Goal: Task Accomplishment & Management: Manage account settings

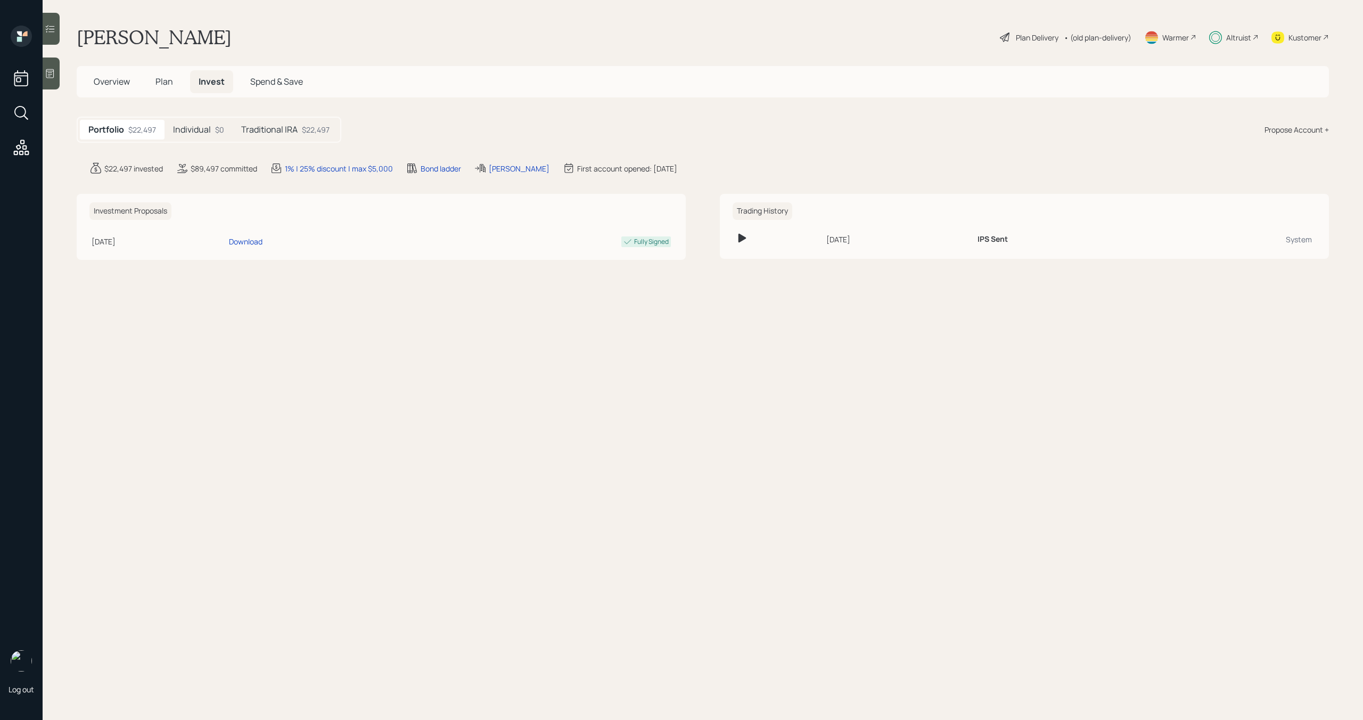
click at [211, 132] on div "Individual $0" at bounding box center [199, 130] width 68 height 20
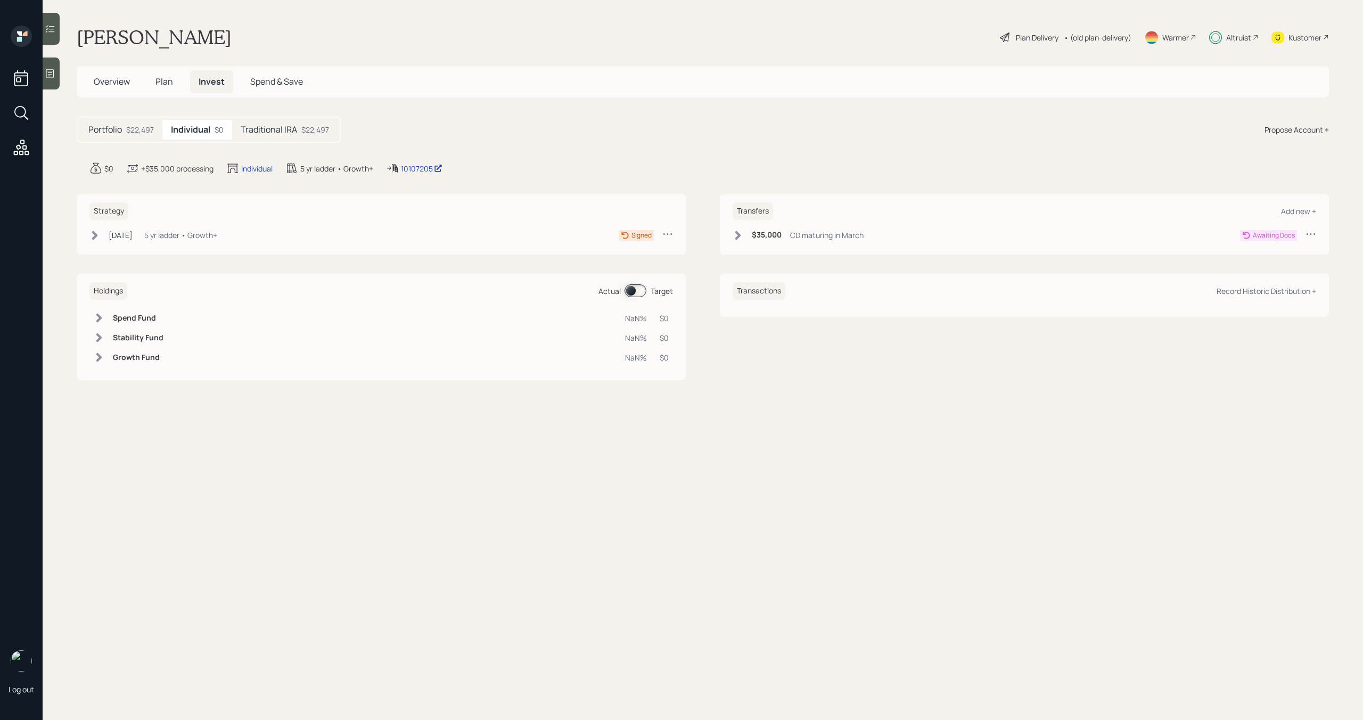
click at [261, 132] on h5 "Traditional IRA" at bounding box center [269, 130] width 56 height 10
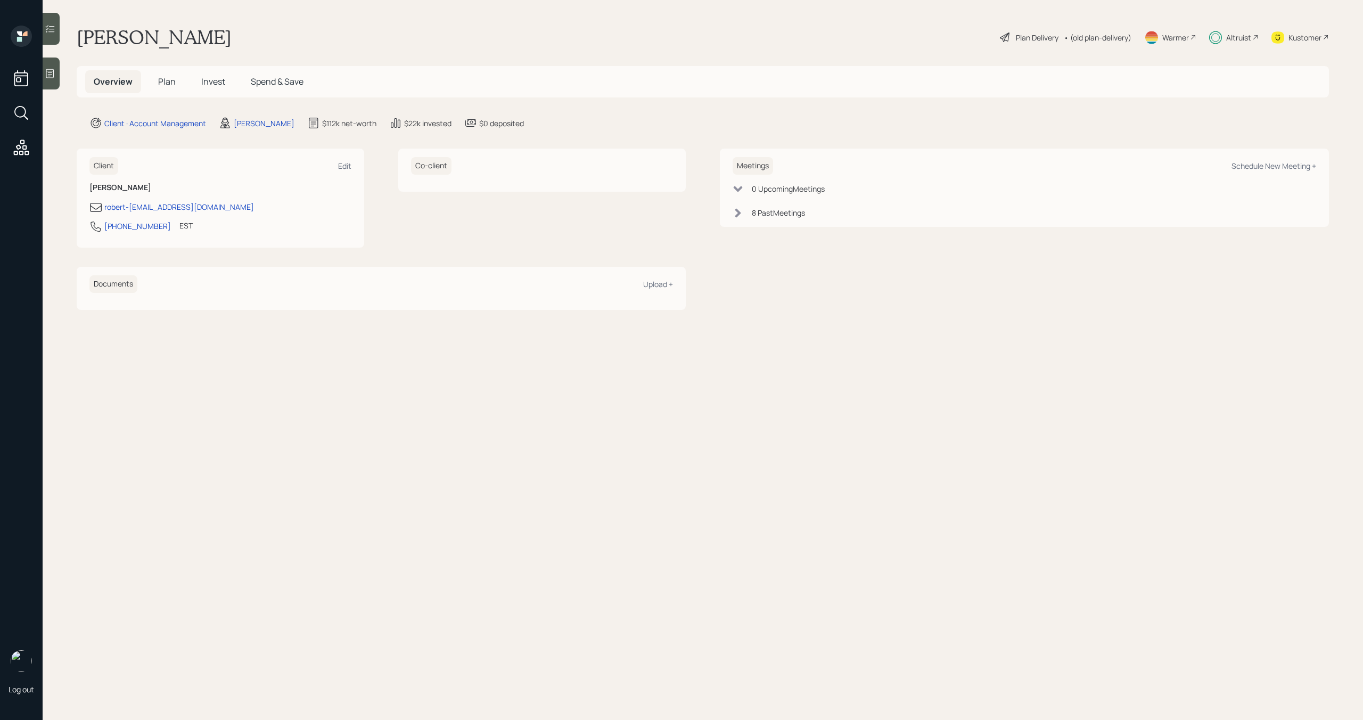
click at [1246, 34] on div "Altruist" at bounding box center [1238, 37] width 25 height 11
click at [210, 82] on span "Invest" at bounding box center [213, 82] width 24 height 12
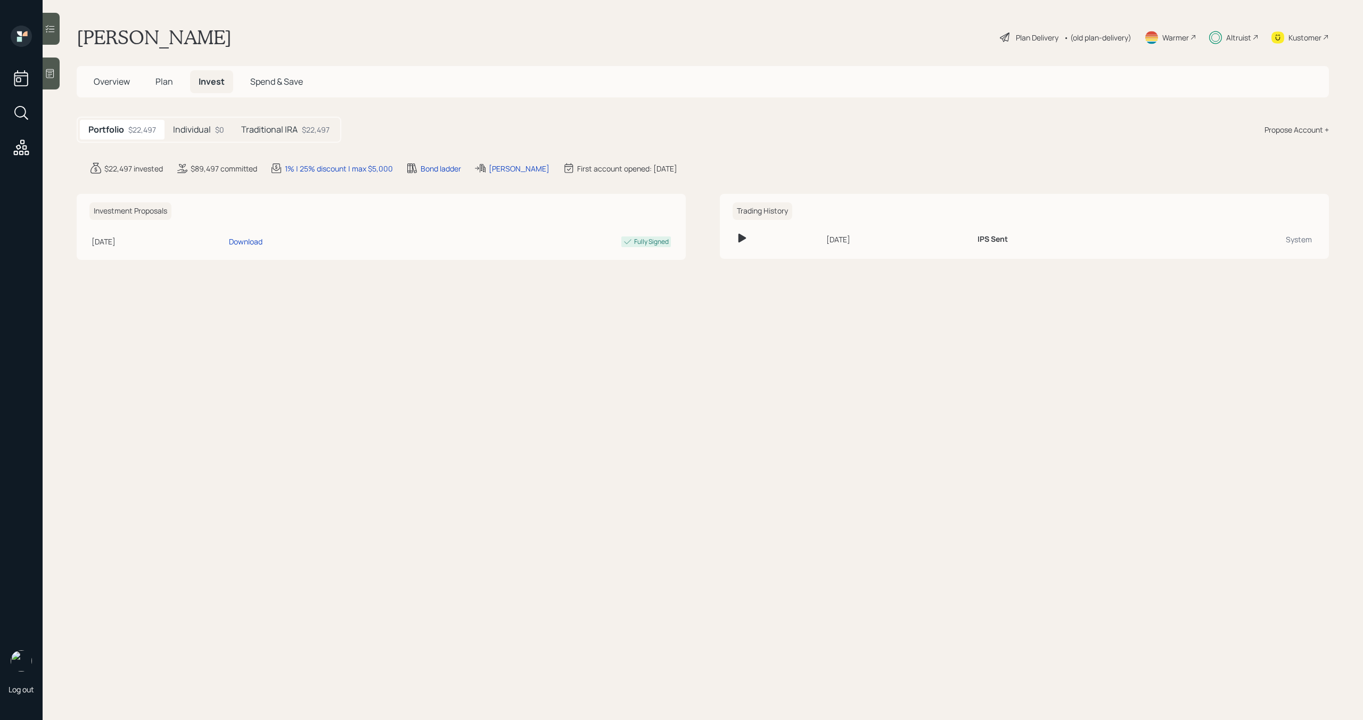
click at [264, 136] on div "Traditional IRA $22,497" at bounding box center [285, 130] width 105 height 20
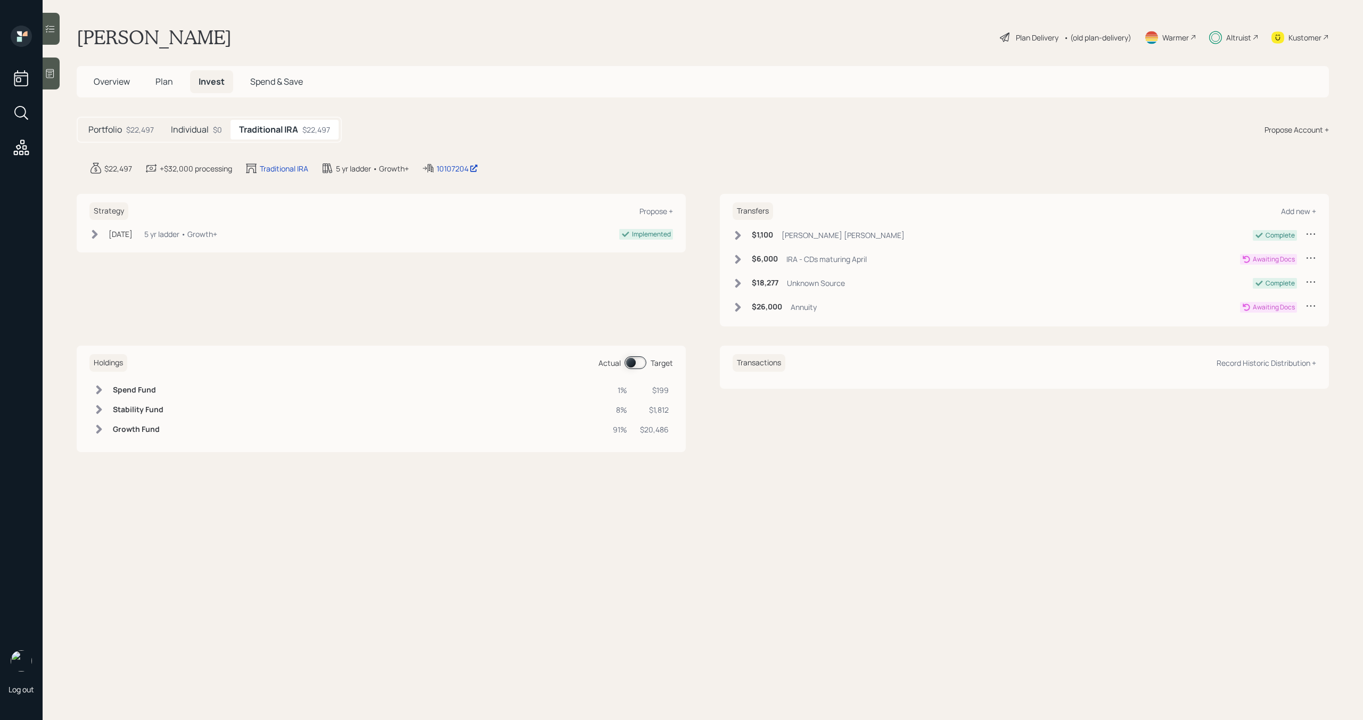
click at [740, 258] on icon at bounding box center [738, 259] width 6 height 9
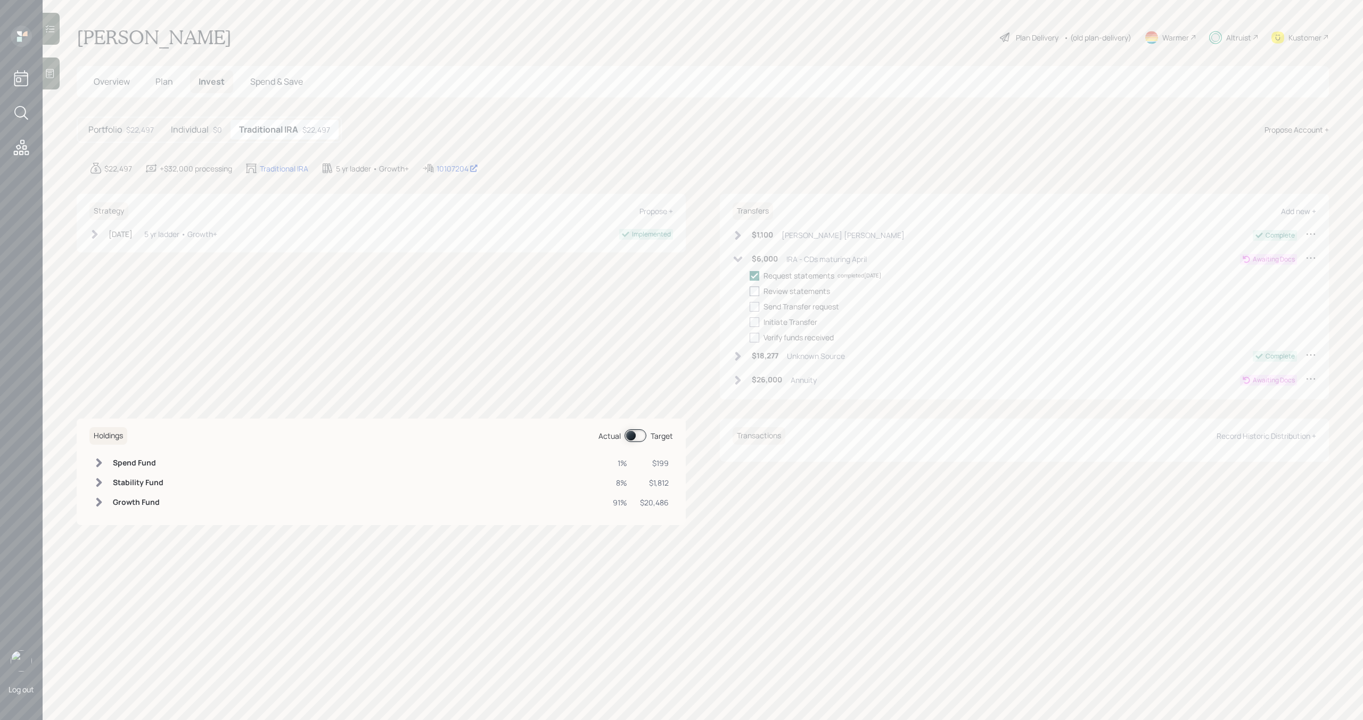
click at [754, 291] on div at bounding box center [755, 292] width 10 height 10
click at [750, 291] on input "checkbox" at bounding box center [749, 291] width 1 height 1
checkbox input "true"
click at [754, 306] on div at bounding box center [755, 307] width 10 height 10
click at [750, 306] on input "checkbox" at bounding box center [749, 306] width 1 height 1
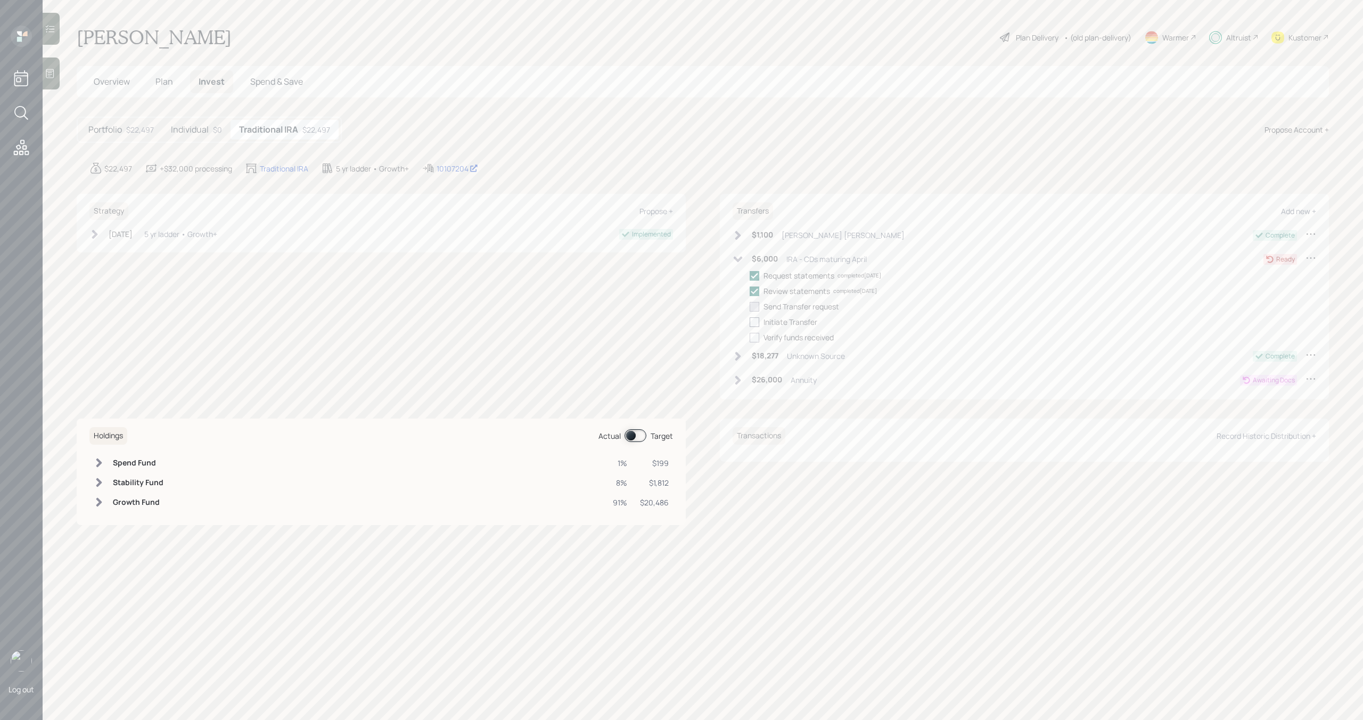
checkbox input "true"
click at [754, 320] on div at bounding box center [755, 322] width 10 height 10
click at [750, 322] on input "checkbox" at bounding box center [749, 322] width 1 height 1
checkbox input "true"
click at [754, 337] on div at bounding box center [755, 338] width 10 height 10
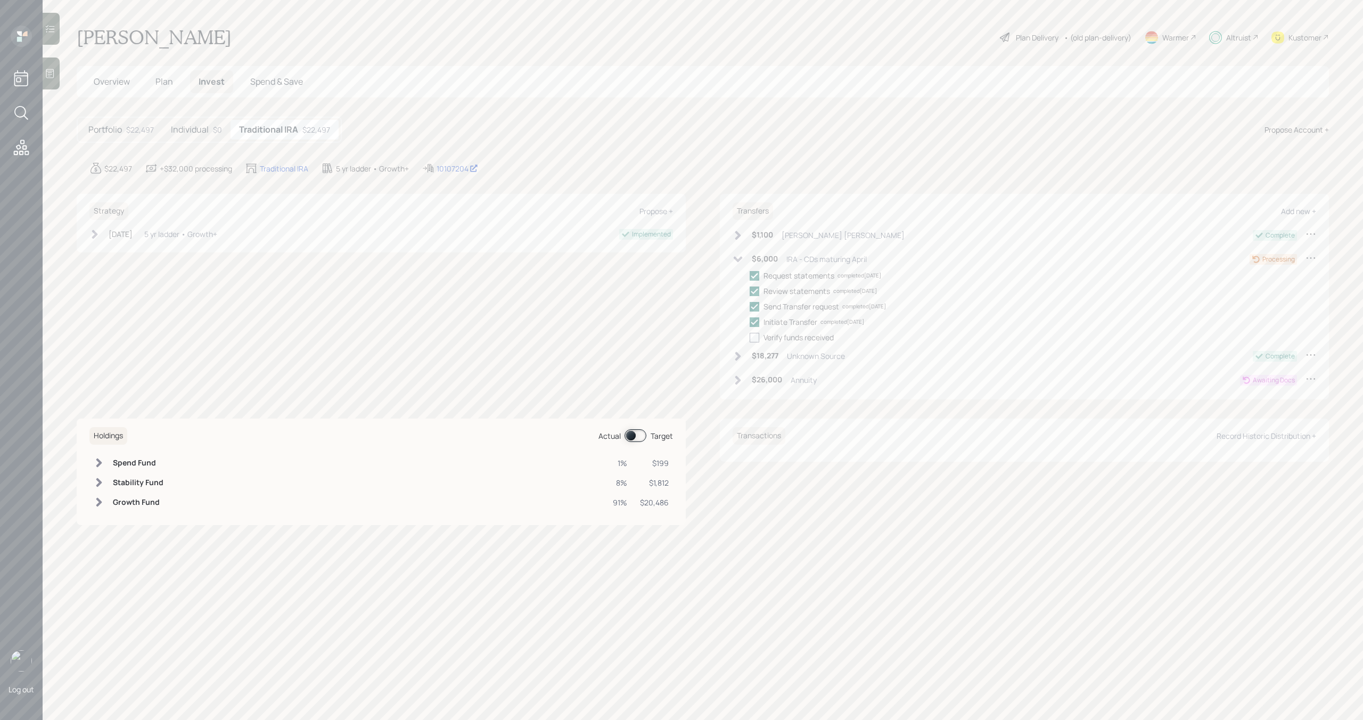
click at [750, 337] on input "checkbox" at bounding box center [749, 337] width 1 height 1
checkbox input "true"
click at [739, 261] on icon at bounding box center [738, 259] width 9 height 6
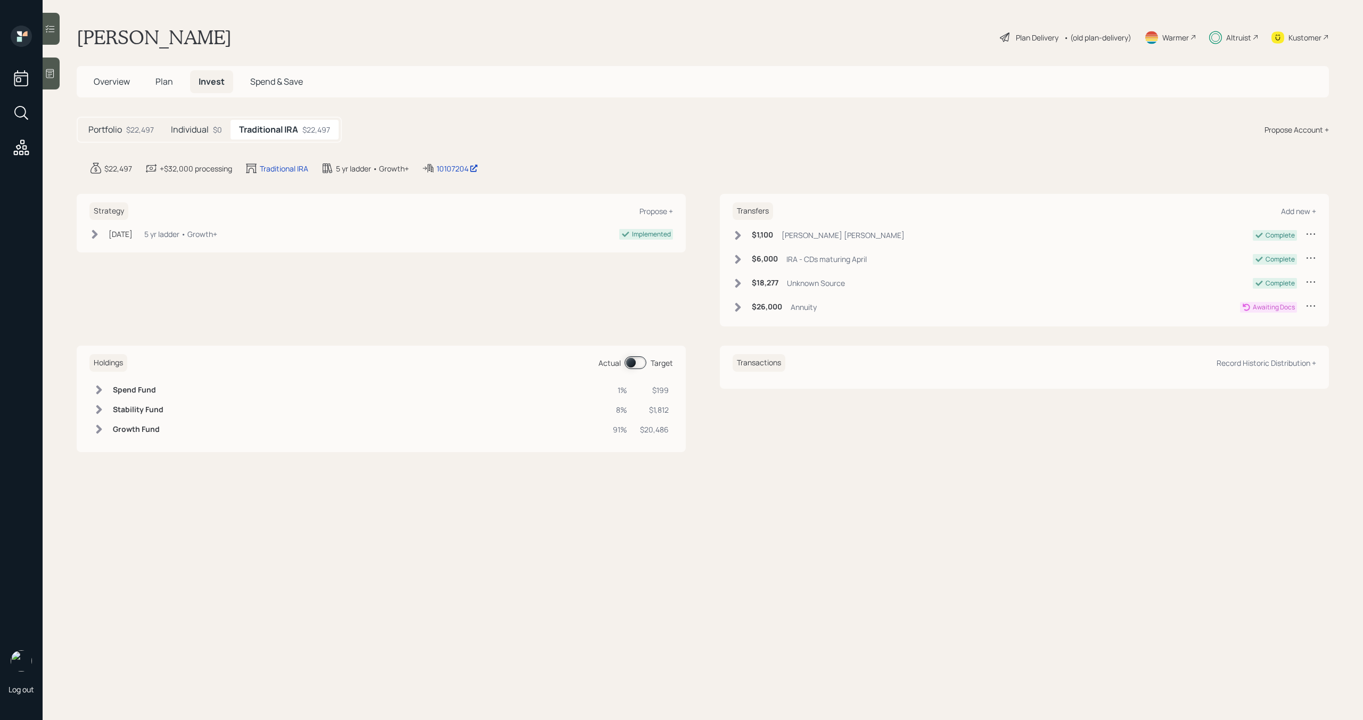
click at [194, 140] on div "Portfolio $22,497 Individual $0 Traditional IRA $22,497" at bounding box center [209, 130] width 265 height 26
click at [203, 128] on h5 "Individual" at bounding box center [190, 130] width 38 height 10
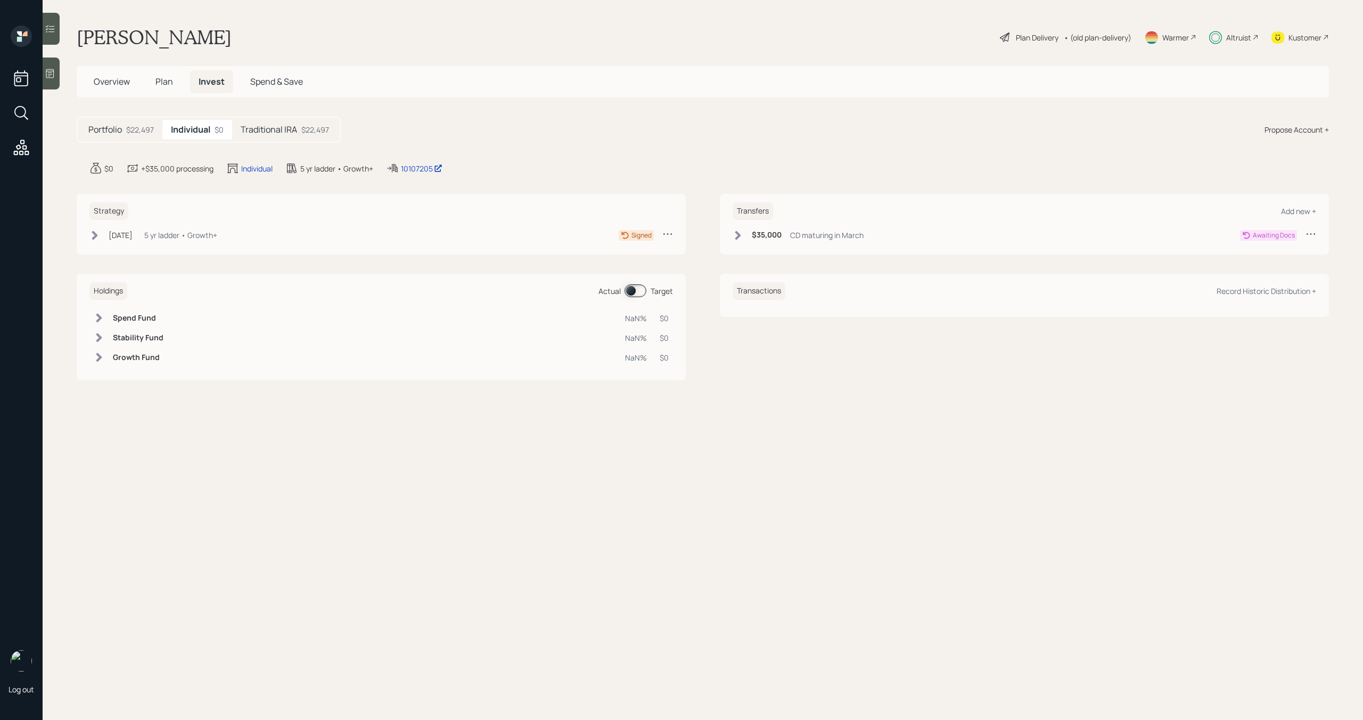
click at [263, 133] on h5 "Traditional IRA" at bounding box center [269, 130] width 56 height 10
